Goal: Find contact information: Find contact information

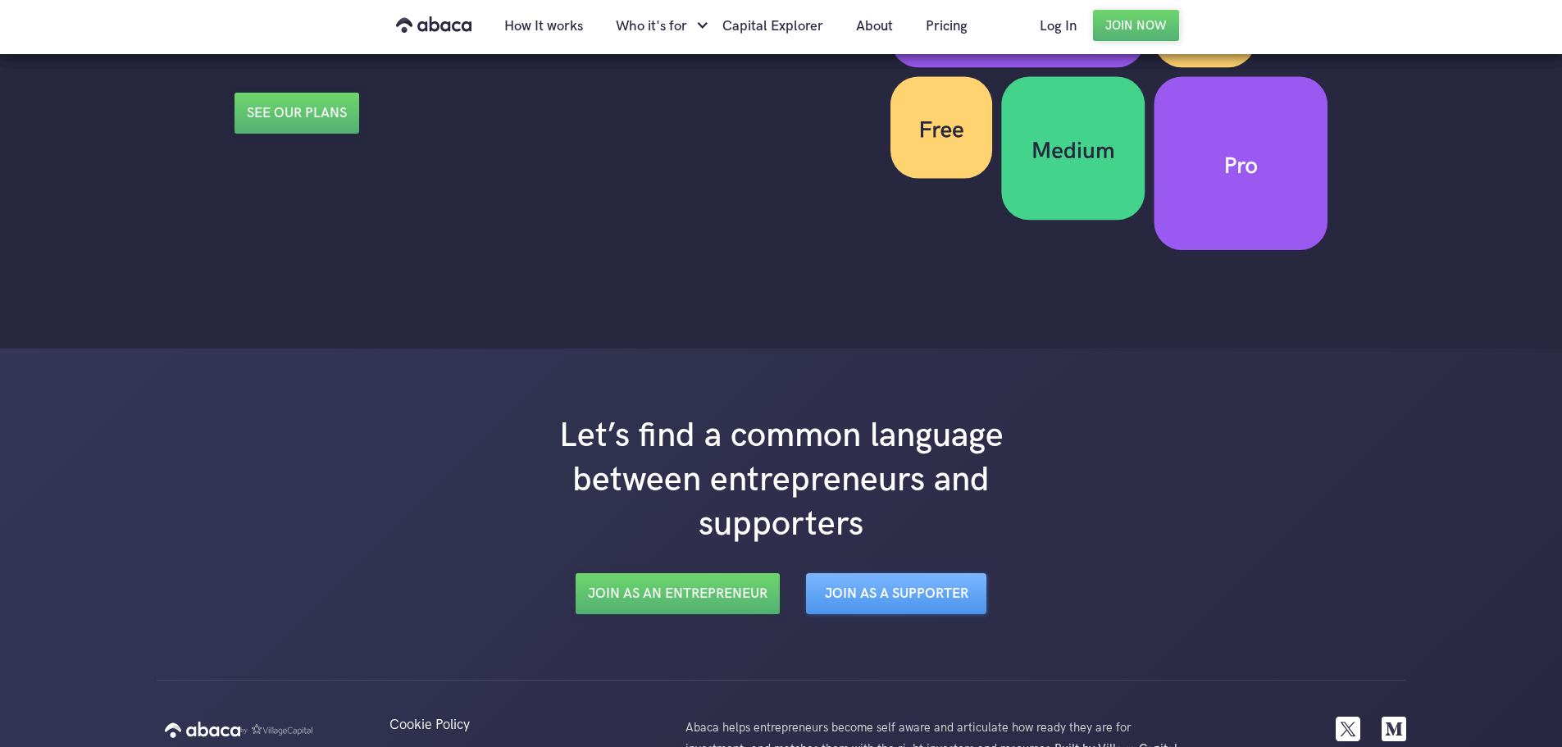
scroll to position [2730, 0]
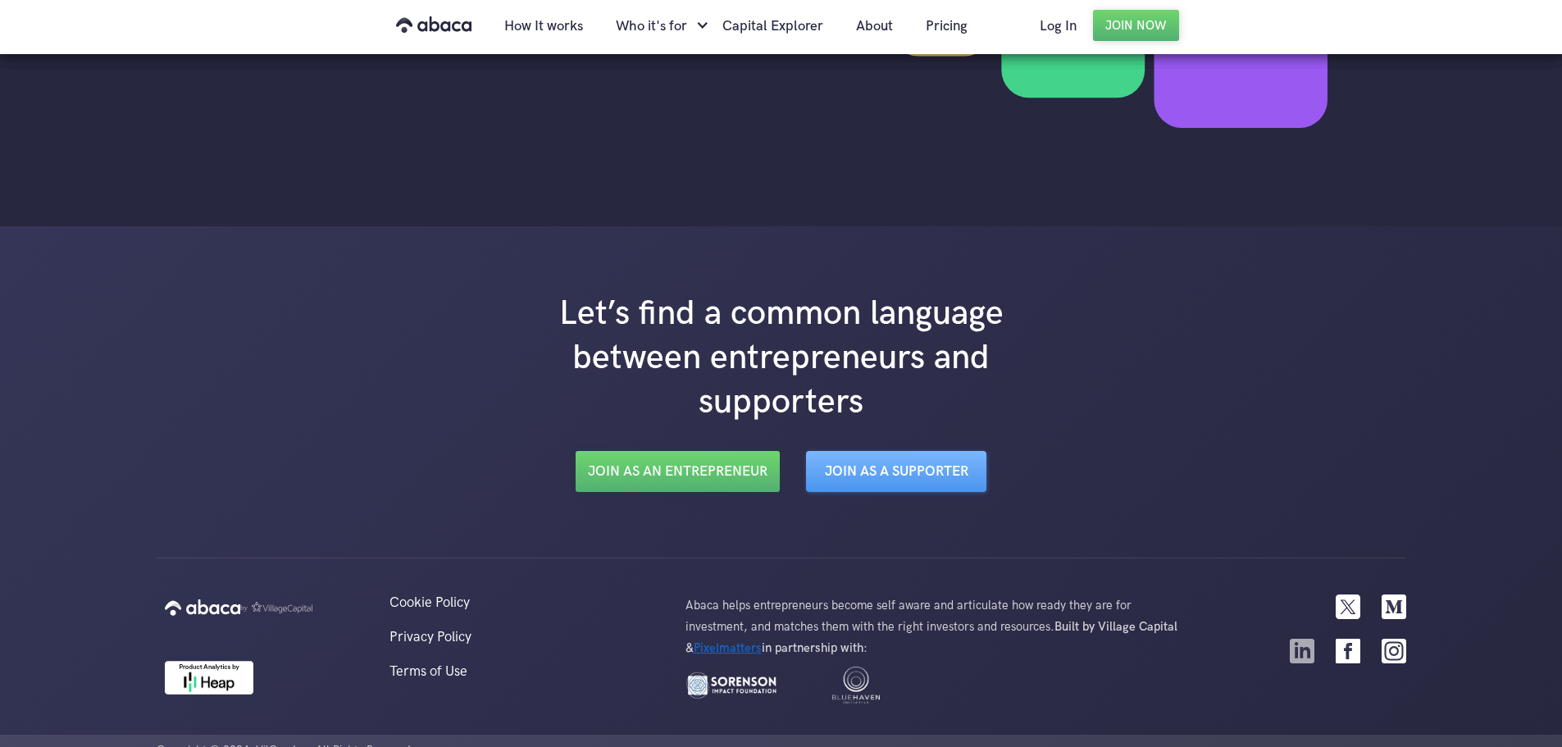
click at [1301, 639] on img at bounding box center [1302, 651] width 25 height 25
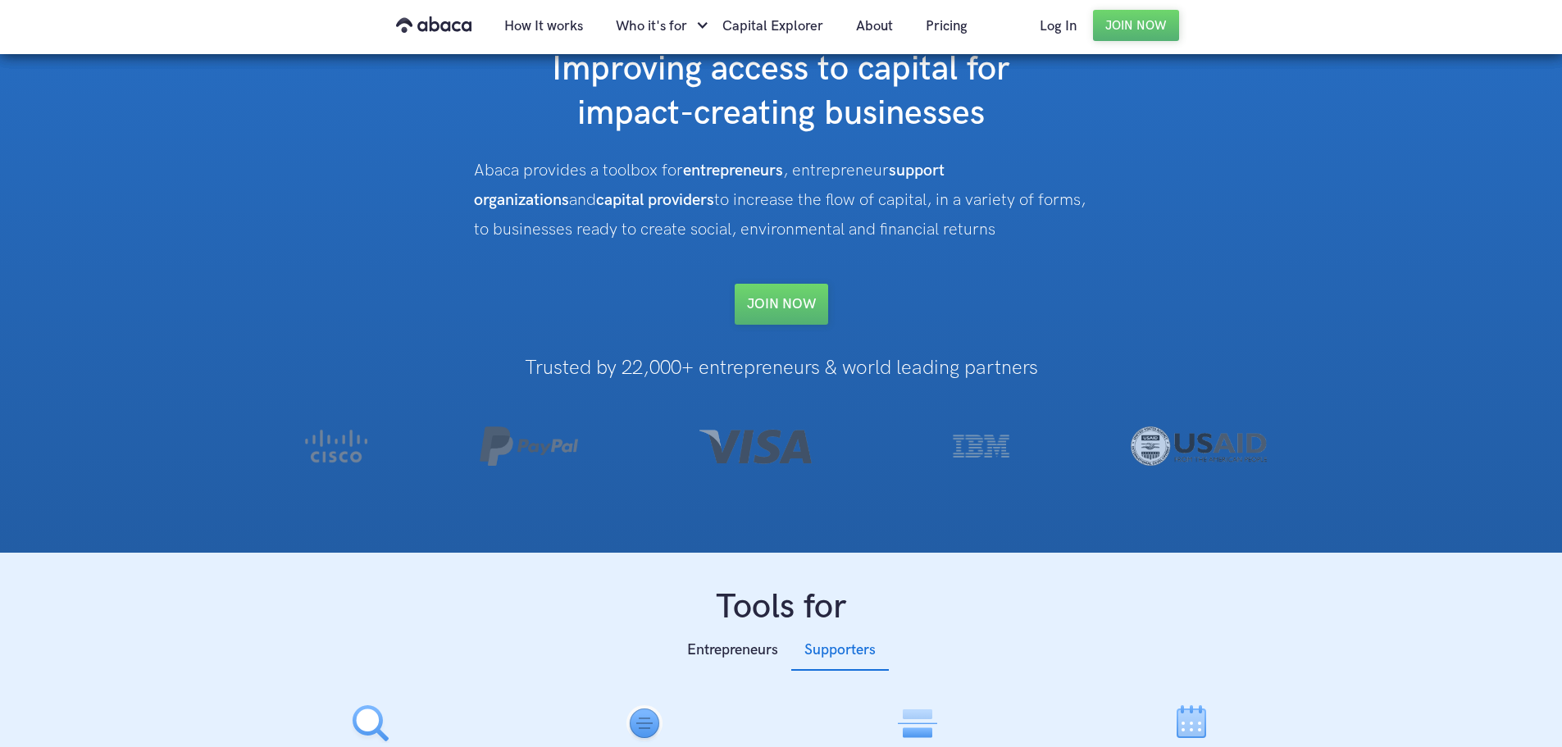
scroll to position [0, 0]
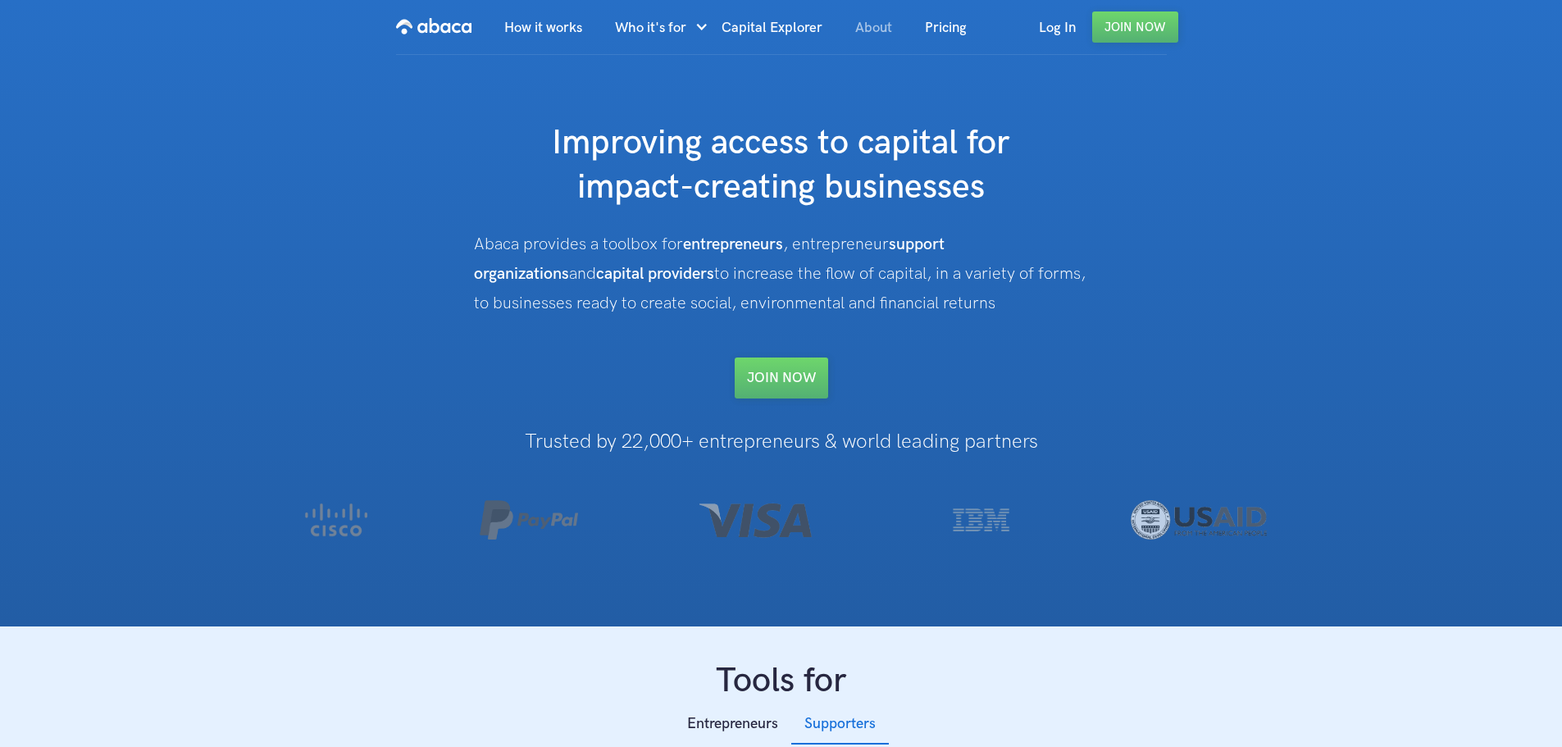
click at [887, 21] on link "About" at bounding box center [874, 28] width 70 height 56
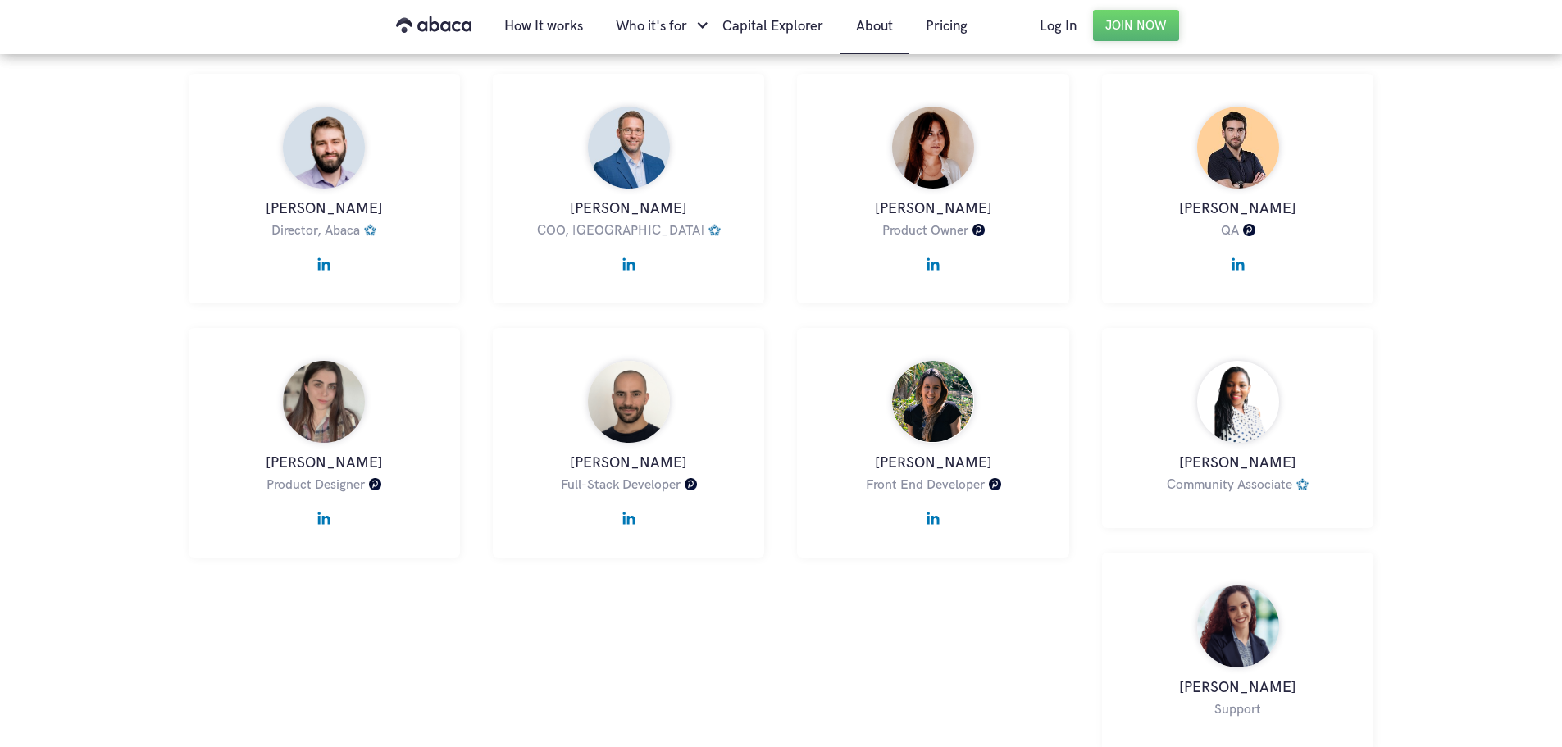
scroll to position [733, 0]
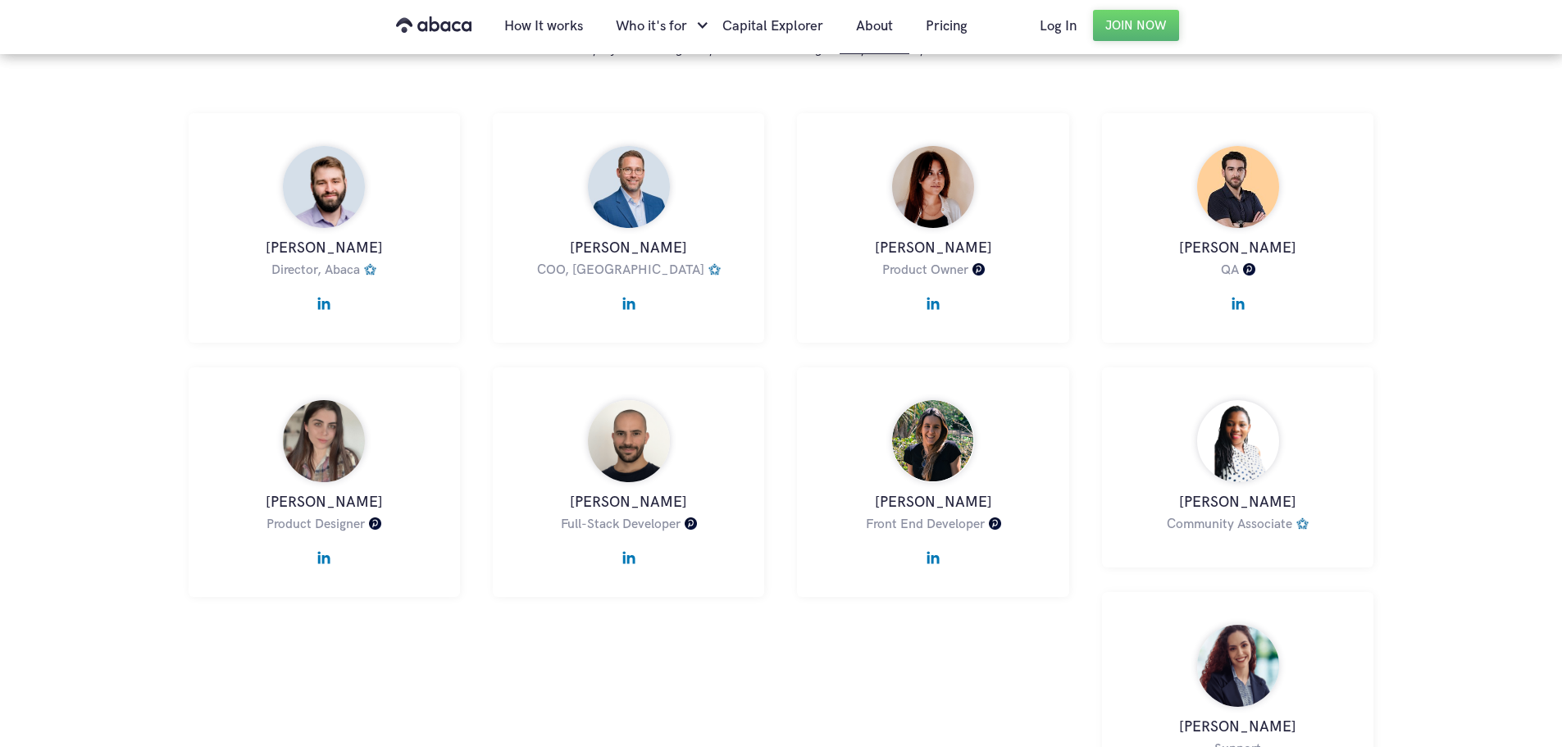
click at [631, 308] on img at bounding box center [628, 299] width 13 height 21
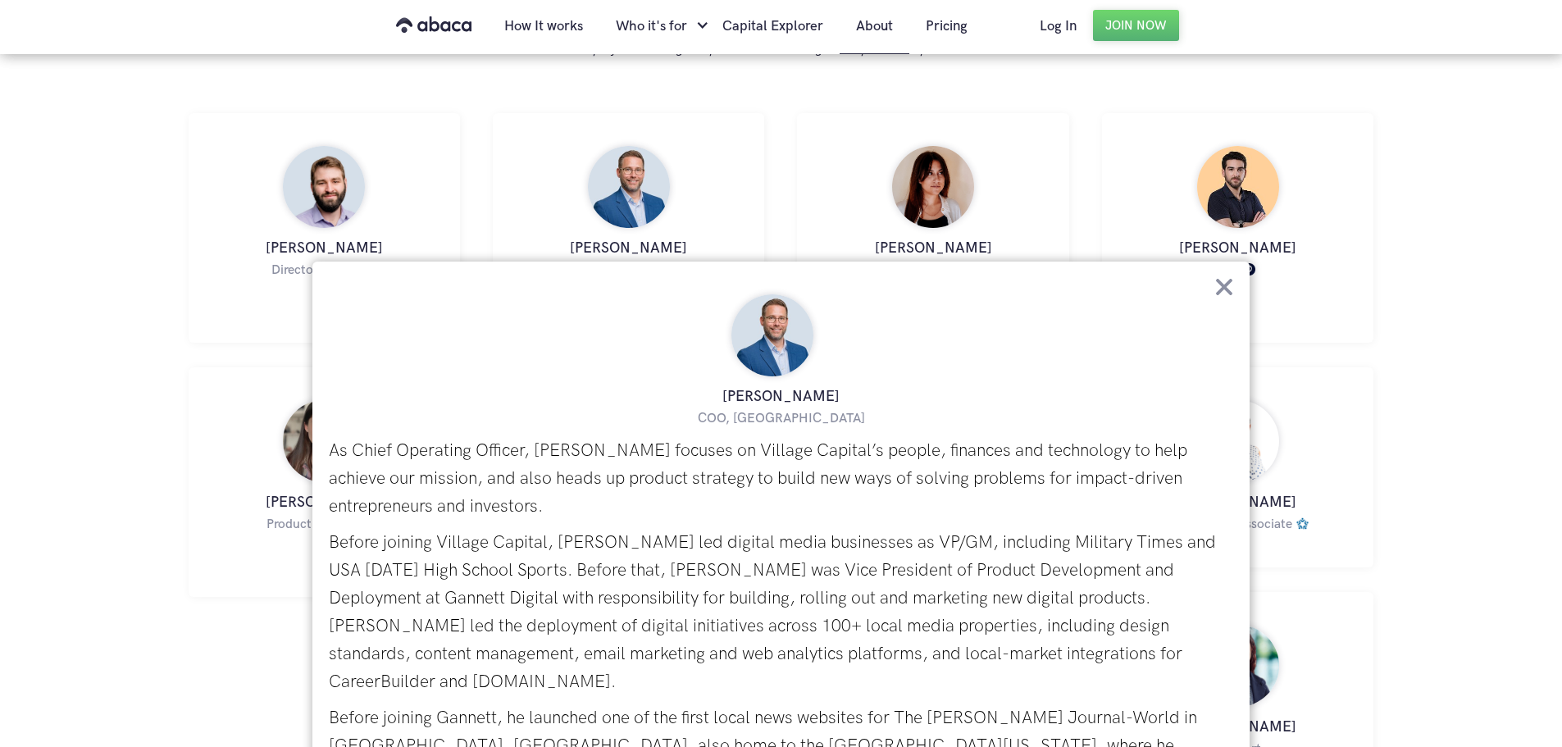
click at [194, 235] on div "[PERSON_NAME] Director, Abaca [PERSON_NAME] is an employee of Village Capital […" at bounding box center [324, 228] width 271 height 230
click at [1229, 283] on img at bounding box center [1224, 287] width 18 height 18
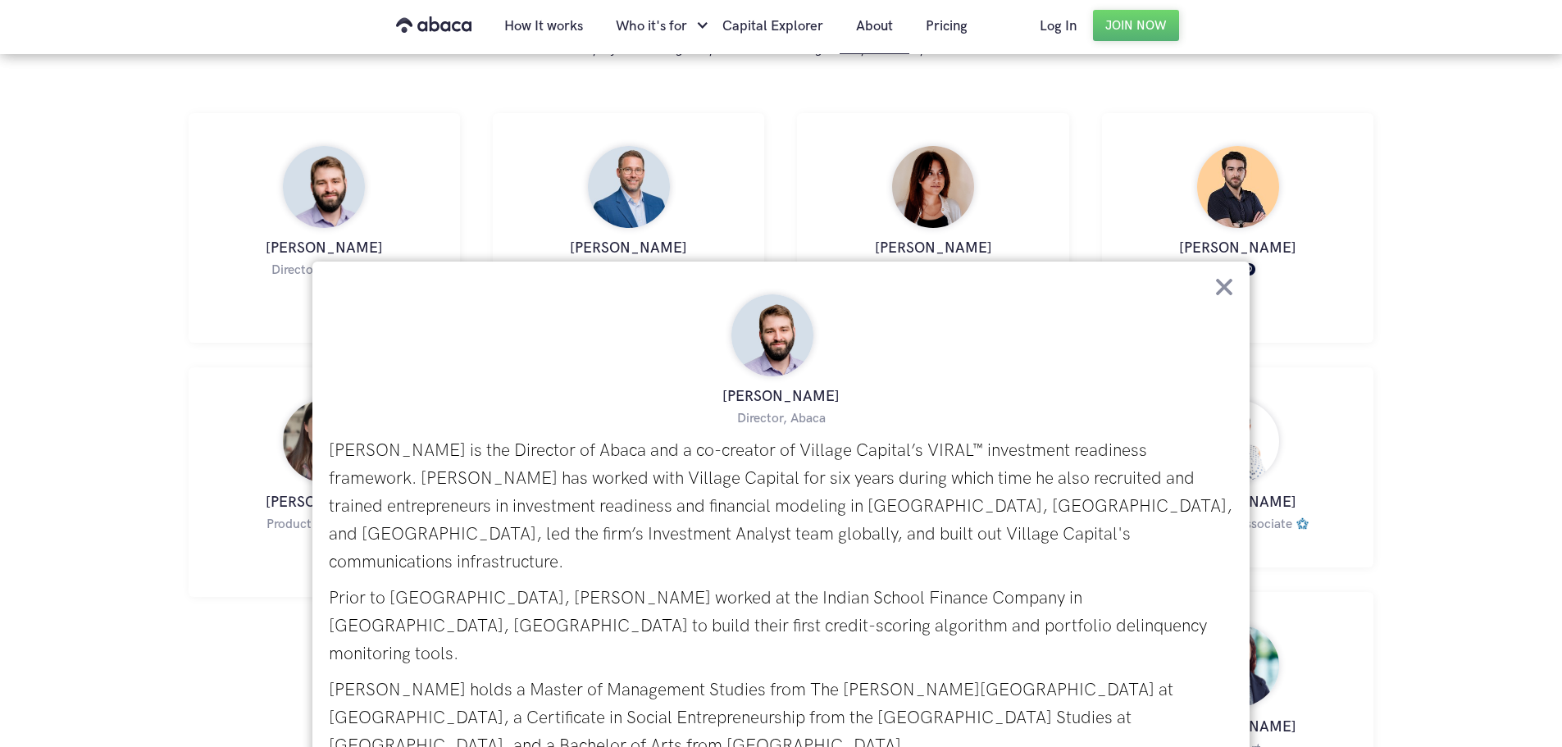
click at [1227, 288] on img at bounding box center [1224, 287] width 18 height 18
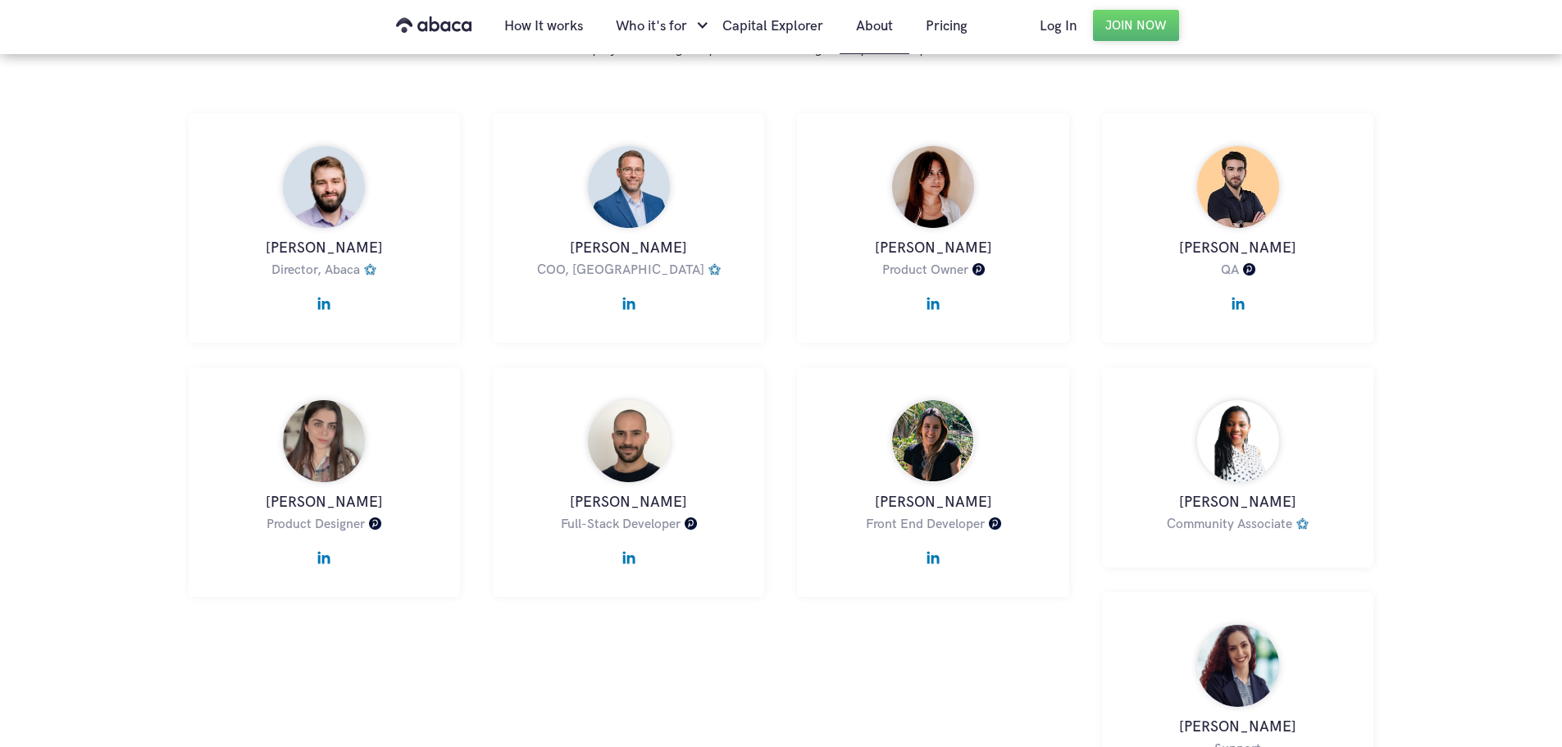
click at [324, 299] on img at bounding box center [323, 299] width 13 height 21
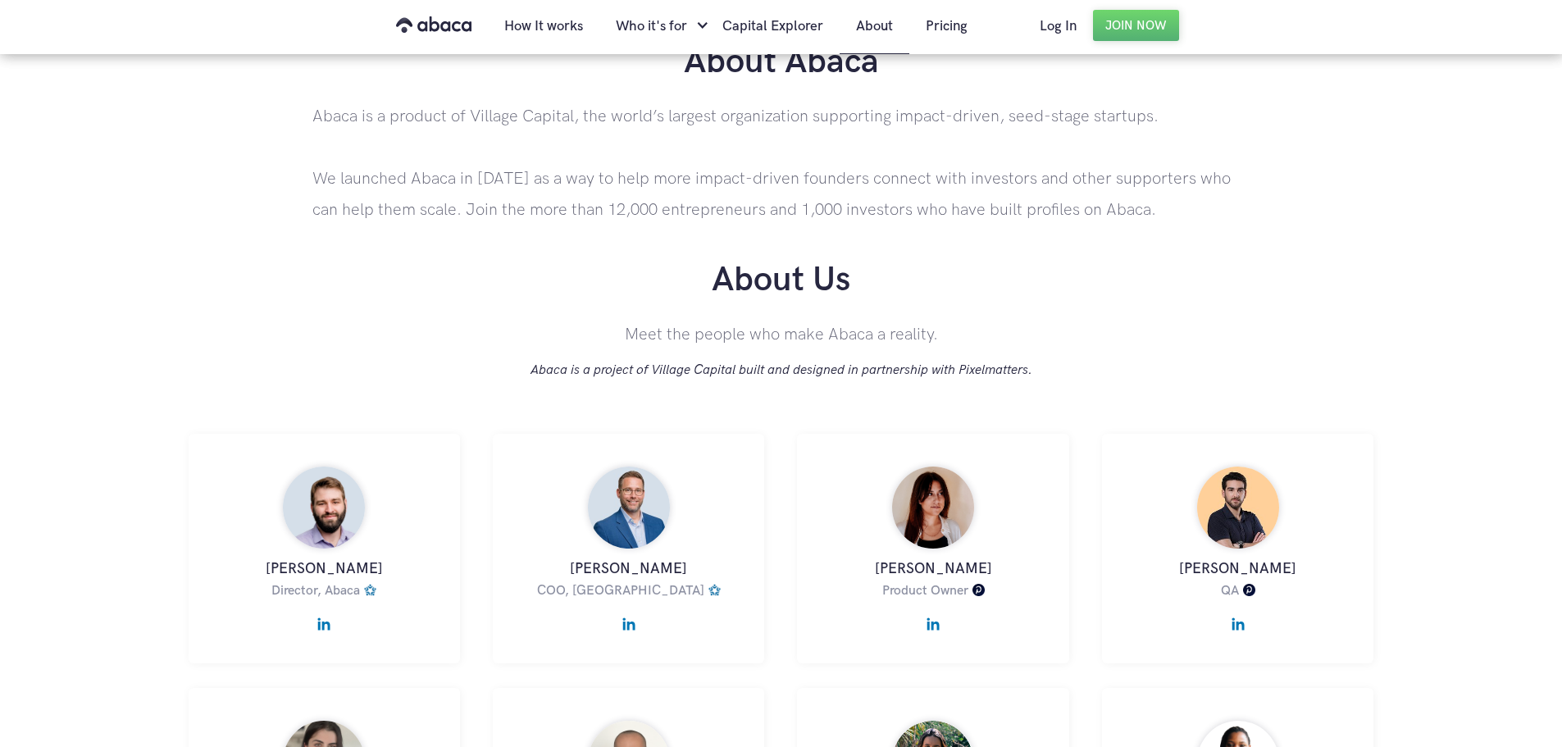
scroll to position [323, 0]
